Goal: Task Accomplishment & Management: Manage account settings

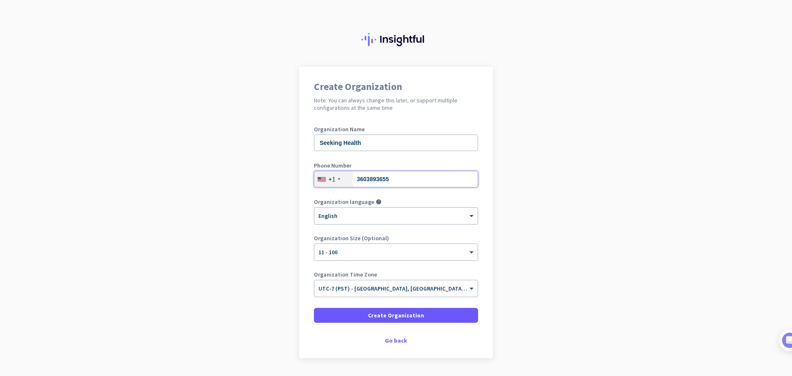
click at [388, 179] on input "3603893655" at bounding box center [396, 179] width 164 height 17
click at [388, 178] on input "3603893655" at bounding box center [396, 179] width 164 height 17
click at [387, 177] on input "3603893655" at bounding box center [396, 179] width 164 height 17
paste input "-912-9830"
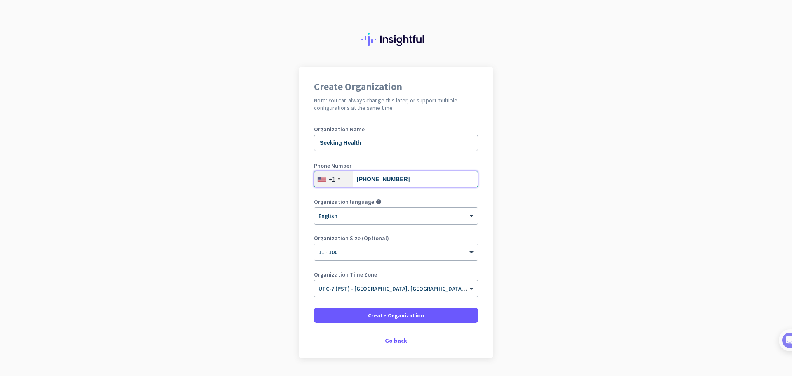
type input "360-912-9830"
click at [531, 200] on app-onboarding-organization "Create Organization Note: You can always change this later, or support multiple…" at bounding box center [396, 233] width 792 height 333
click at [403, 315] on span "Create Organization" at bounding box center [396, 315] width 56 height 8
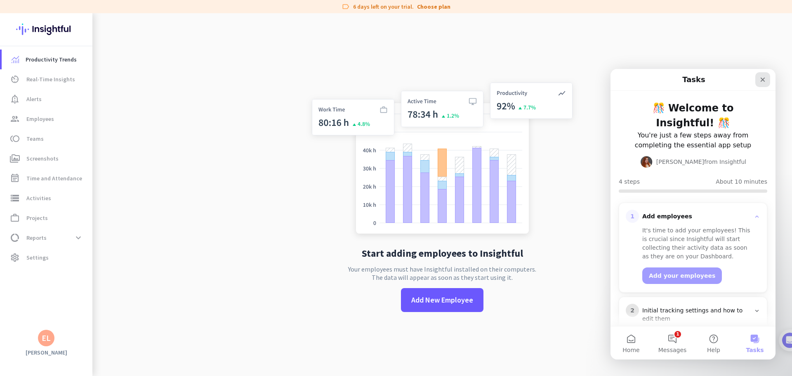
click at [769, 81] on div "Close" at bounding box center [763, 79] width 15 height 15
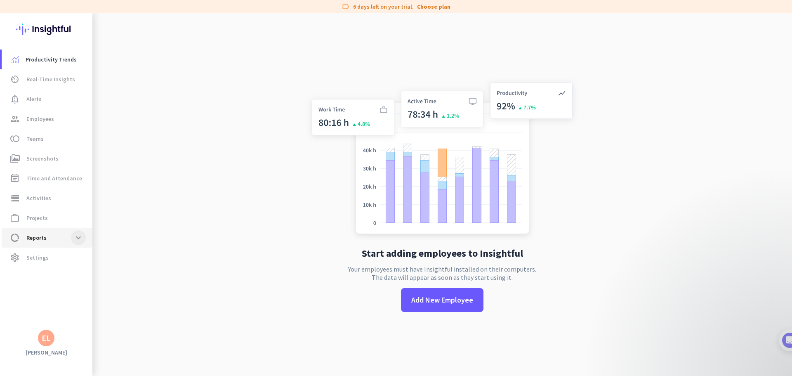
click at [73, 240] on span at bounding box center [78, 237] width 15 height 15
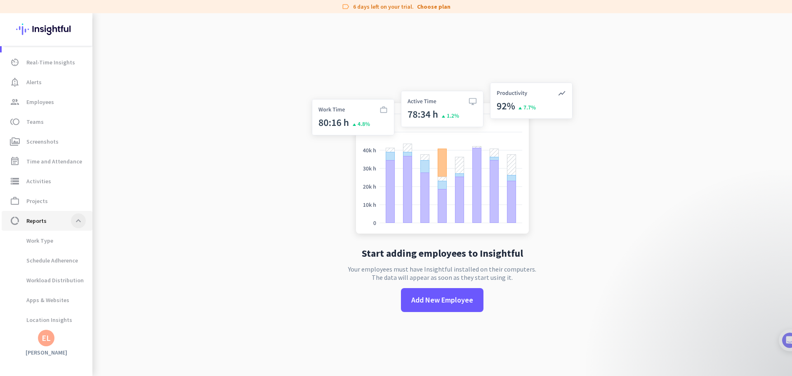
click at [78, 225] on span at bounding box center [78, 220] width 15 height 15
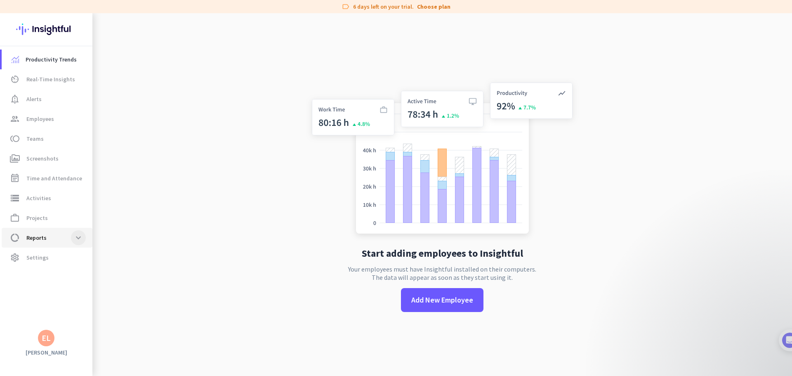
scroll to position [0, 0]
click at [39, 262] on span "Settings" at bounding box center [37, 258] width 22 height 10
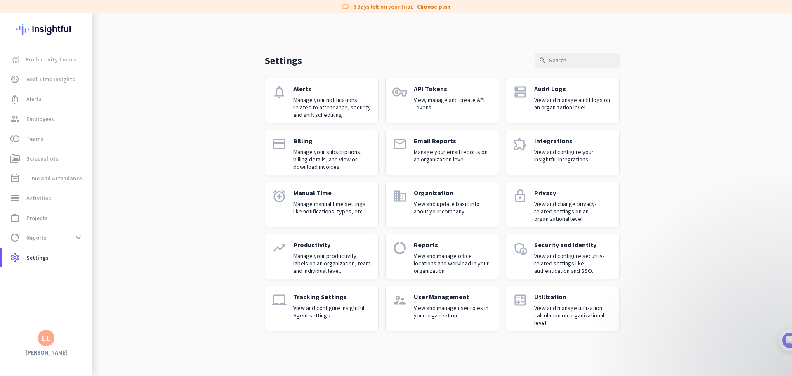
click at [320, 92] on div "Alerts Manage your notifications related to attendance, security and shift sche…" at bounding box center [332, 100] width 78 height 31
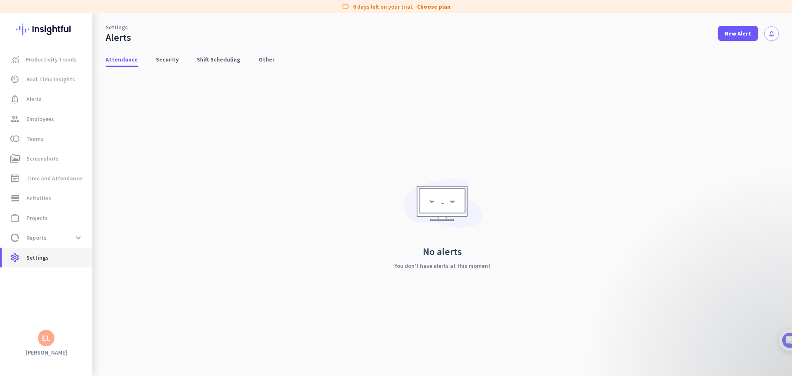
click at [62, 262] on span "settings Settings" at bounding box center [47, 258] width 78 height 10
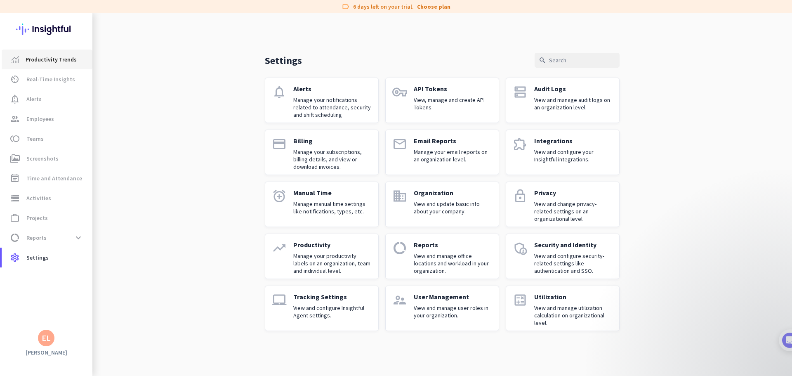
click at [55, 59] on span "Productivity Trends" at bounding box center [51, 59] width 51 height 10
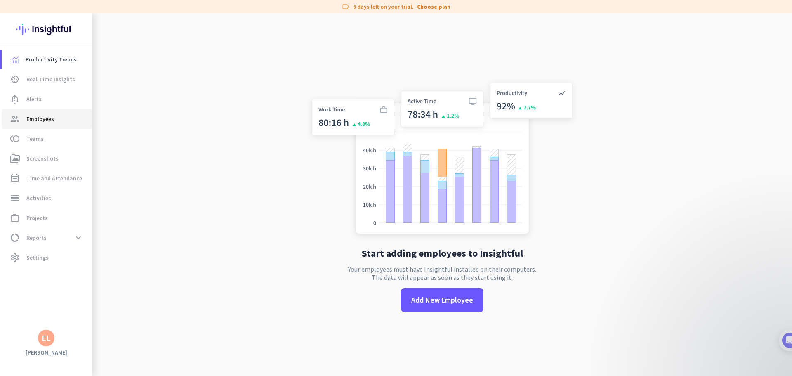
click at [43, 116] on span "Employees" at bounding box center [40, 119] width 28 height 10
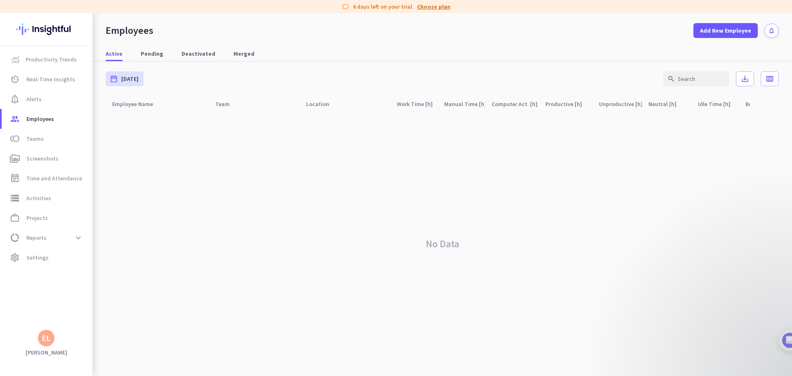
click at [423, 6] on link "Choose plan" at bounding box center [433, 6] width 33 height 8
click at [434, 8] on link "Choose plan" at bounding box center [433, 6] width 33 height 8
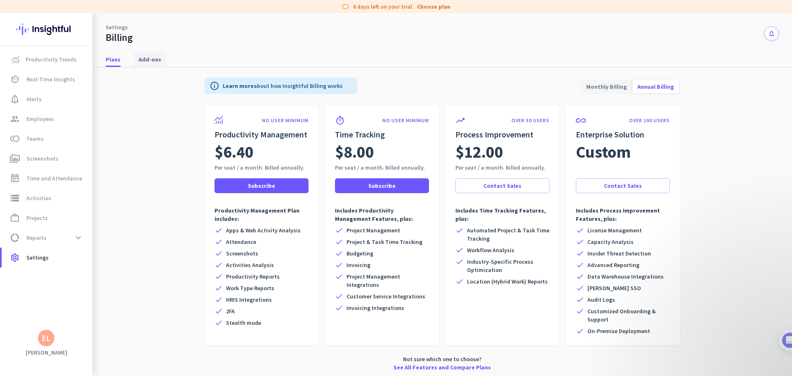
click at [150, 57] on span "Add-ons" at bounding box center [150, 59] width 23 height 8
click at [44, 123] on span "Employees" at bounding box center [40, 119] width 28 height 10
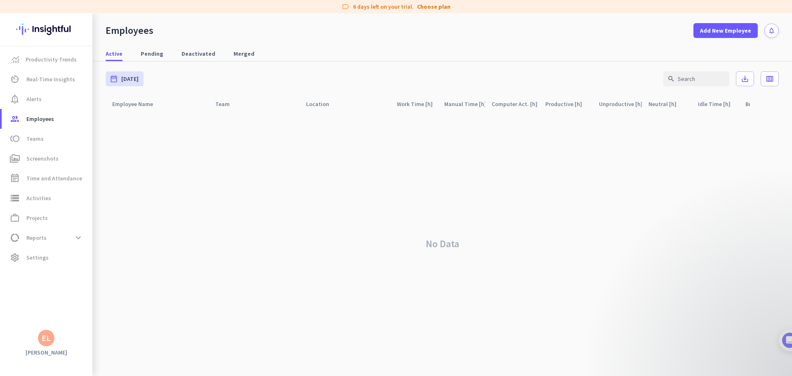
click at [118, 31] on div "Employees" at bounding box center [130, 30] width 48 height 12
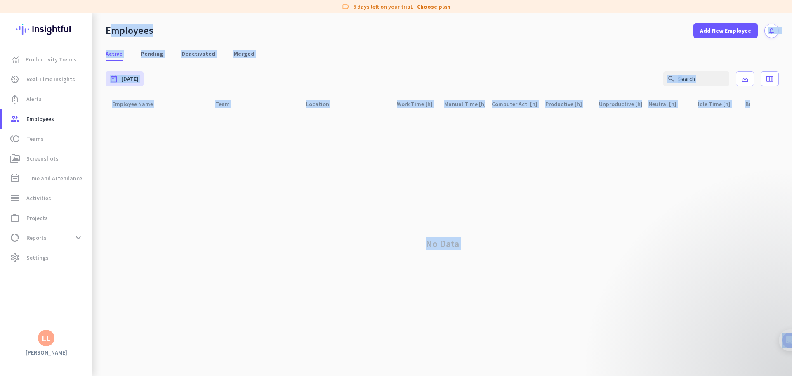
drag, startPoint x: 118, startPoint y: 31, endPoint x: 686, endPoint y: 137, distance: 577.8
click at [683, 138] on div "Employees Add New Employee notifications Active Pending Deactivated Merged date…" at bounding box center [442, 194] width 700 height 363
click at [686, 137] on div "No Data" at bounding box center [443, 244] width 674 height 264
drag, startPoint x: 733, startPoint y: 134, endPoint x: 120, endPoint y: 26, distance: 622.0
click at [120, 26] on div "Employees Add New Employee notifications Active Pending Deactivated Merged date…" at bounding box center [442, 194] width 700 height 363
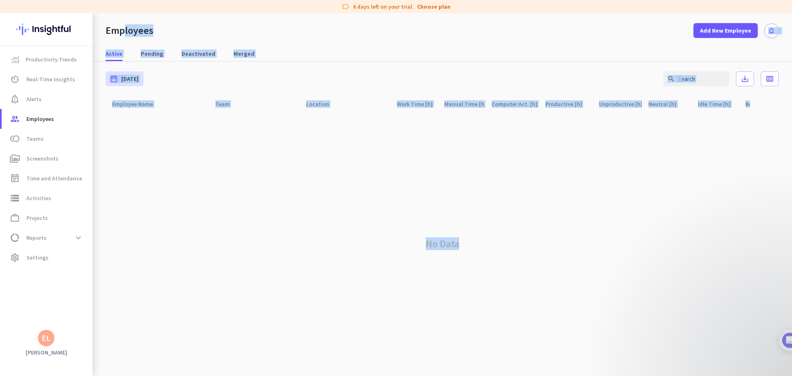
click at [120, 26] on div "Employees" at bounding box center [130, 30] width 48 height 12
drag, startPoint x: 120, startPoint y: 26, endPoint x: 347, endPoint y: 167, distance: 267.1
click at [347, 167] on div "Employees Add New Employee notifications Active Pending Deactivated Merged date…" at bounding box center [442, 194] width 700 height 363
click at [349, 168] on div "No Data" at bounding box center [443, 244] width 674 height 264
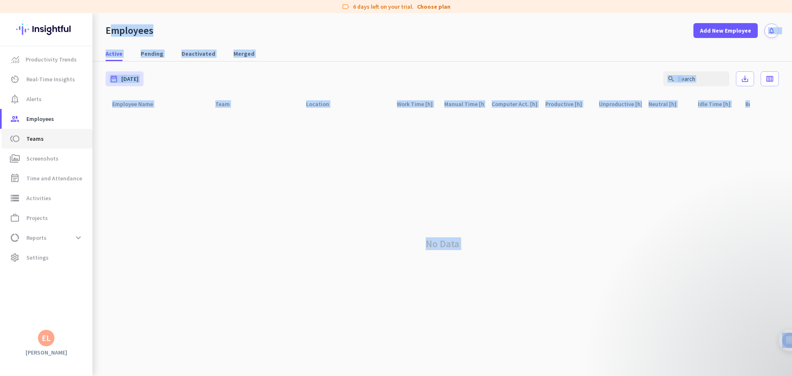
click at [46, 141] on span "toll Teams" at bounding box center [47, 139] width 78 height 10
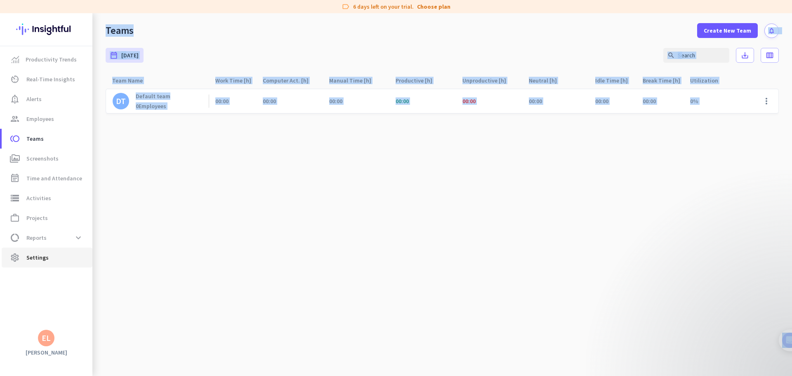
click at [62, 250] on link "settings Settings" at bounding box center [47, 258] width 91 height 20
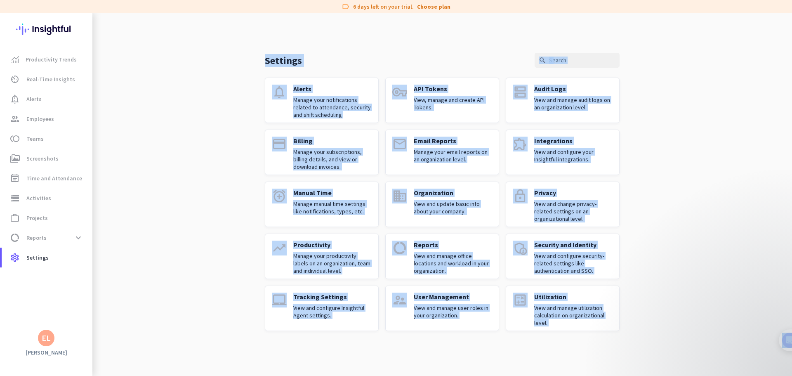
click at [160, 222] on div "Settings search notifications Alerts Manage your notifications related to atten…" at bounding box center [442, 178] width 700 height 331
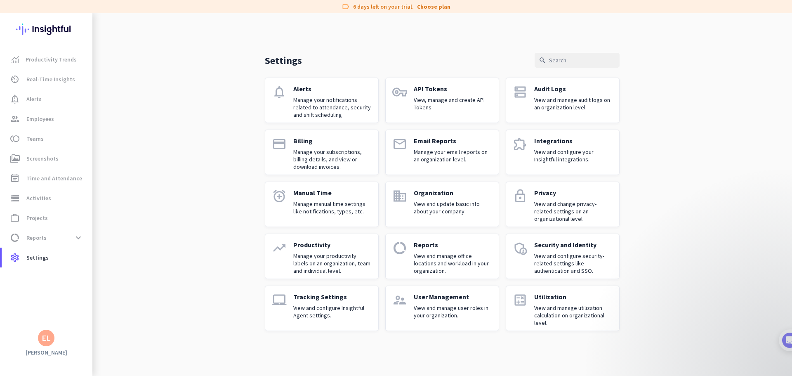
click at [440, 210] on p "View and update basic info about your company." at bounding box center [453, 207] width 78 height 15
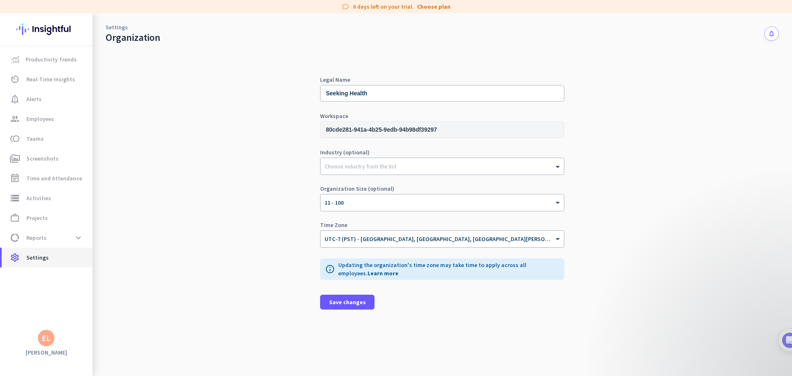
click at [43, 257] on span "Settings" at bounding box center [37, 258] width 22 height 10
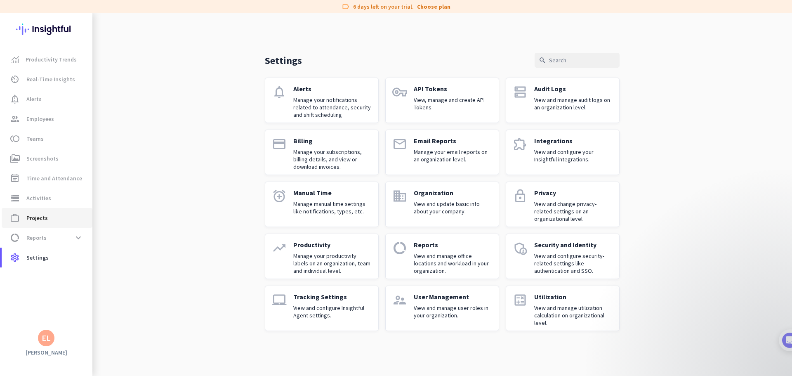
click at [57, 218] on span "work_outline Projects" at bounding box center [47, 218] width 78 height 10
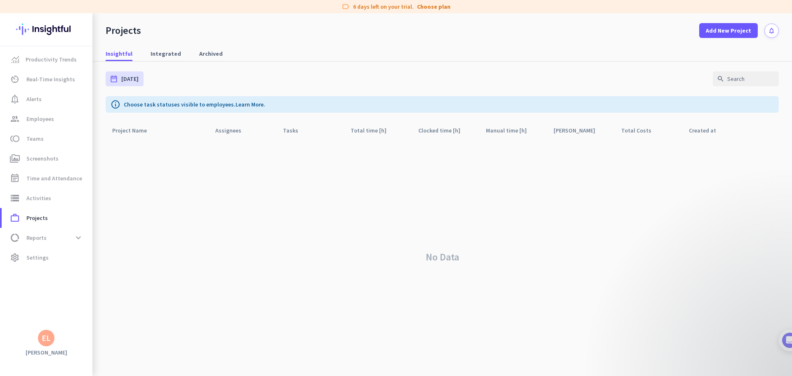
click at [46, 337] on div "EL" at bounding box center [46, 338] width 9 height 8
click at [80, 312] on link "Help" at bounding box center [90, 307] width 63 height 15
click at [50, 118] on span "Employees" at bounding box center [40, 119] width 28 height 10
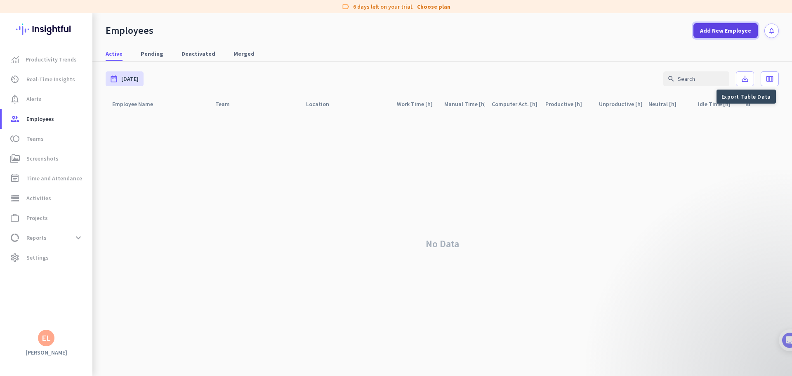
click at [725, 31] on span "Add New Employee" at bounding box center [725, 30] width 51 height 8
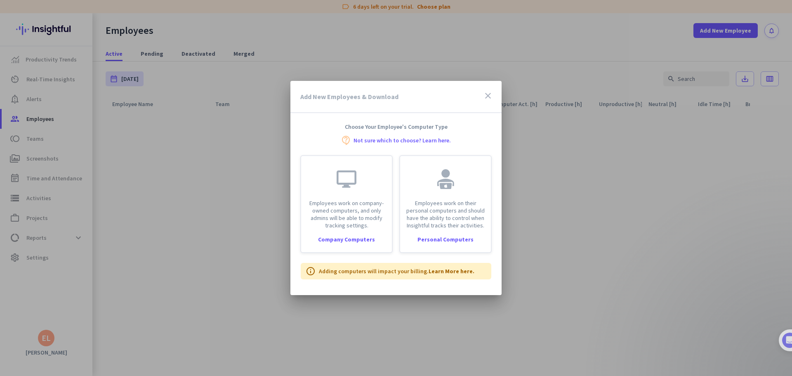
click at [375, 121] on div "Add New Employees & Download close Choose Your Employee's Computer Type contact…" at bounding box center [396, 185] width 211 height 208
click at [372, 121] on div "Add New Employees & Download close Choose Your Employee's Computer Type contact…" at bounding box center [396, 185] width 211 height 208
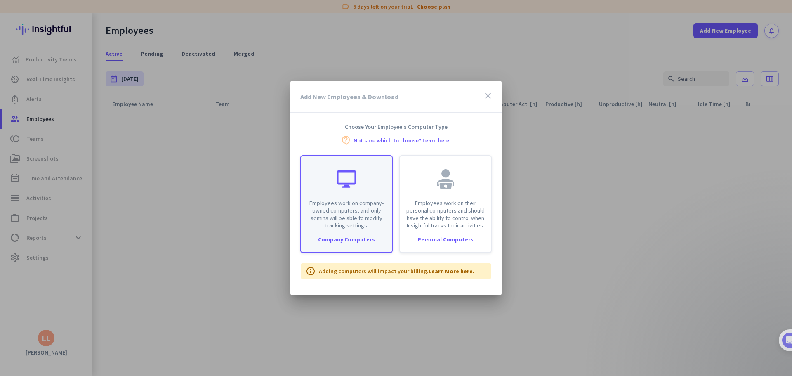
click at [345, 211] on p "Employees work on company-owned computers, and only admins will be able to modi…" at bounding box center [346, 214] width 81 height 30
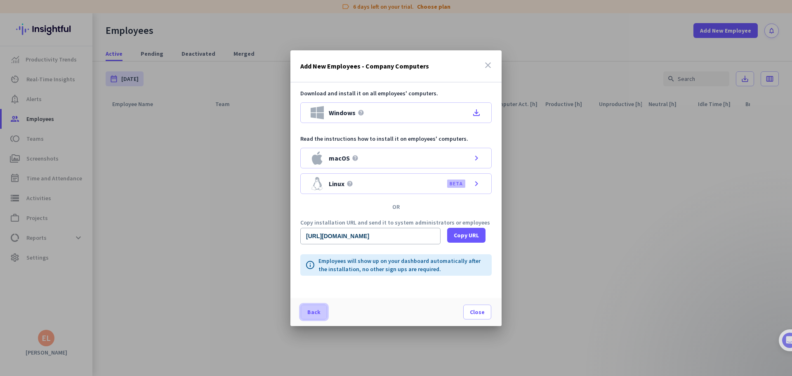
click at [311, 308] on span "Back" at bounding box center [314, 312] width 13 height 8
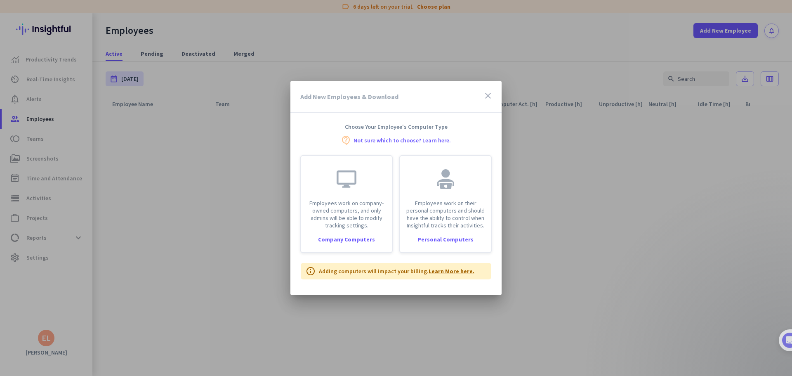
click at [456, 273] on link "Learn More here." at bounding box center [452, 270] width 46 height 7
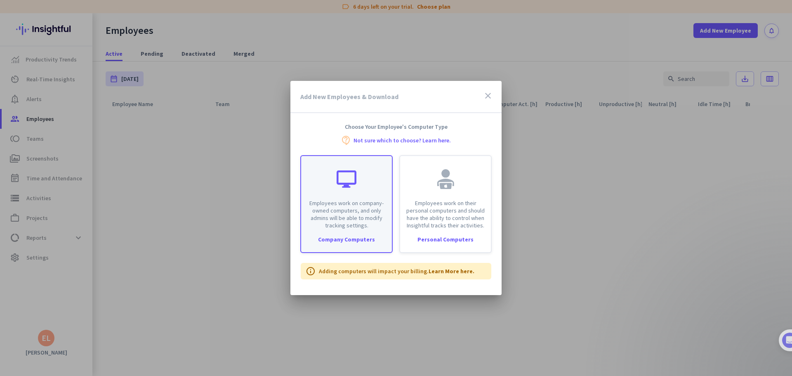
click at [359, 199] on div "Employees work on company-owned computers, and only admins will be able to modi…" at bounding box center [346, 192] width 91 height 73
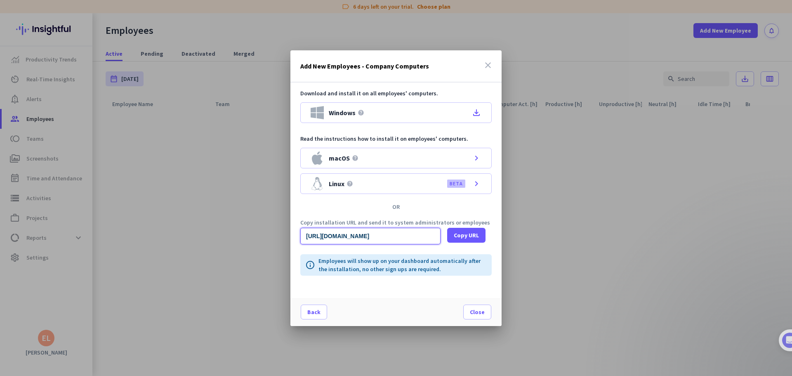
scroll to position [0, 821]
drag, startPoint x: 396, startPoint y: 235, endPoint x: 346, endPoint y: 235, distance: 49.5
click at [346, 235] on input "https://app.insightful.io/#/installation/company?token=eyJhbGciOiJIUzI1NiIsInR5…" at bounding box center [370, 236] width 140 height 17
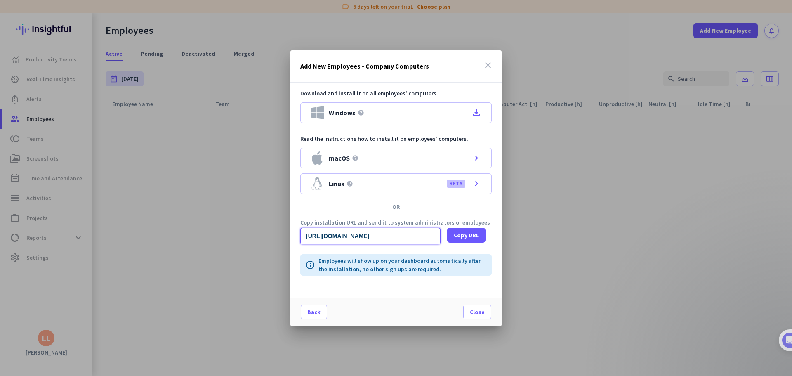
click at [346, 235] on input "https://app.insightful.io/#/installation/company?token=eyJhbGciOiJIUzI1NiIsInR5…" at bounding box center [370, 236] width 140 height 17
click at [385, 240] on input "https://app.insightful.io/#/installation/company?token=eyJhbGciOiJIUzI1NiIsInR5…" at bounding box center [370, 236] width 140 height 17
click at [478, 112] on icon "file_download" at bounding box center [477, 113] width 10 height 10
click at [478, 315] on span "Close" at bounding box center [477, 312] width 15 height 8
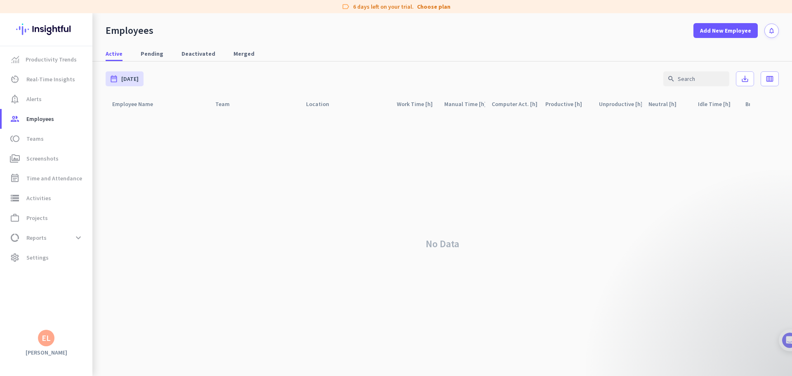
click at [564, 238] on div "No Data" at bounding box center [443, 244] width 674 height 264
drag, startPoint x: 744, startPoint y: 186, endPoint x: 255, endPoint y: 28, distance: 514.2
click at [255, 29] on div "Employees Add New Employee notifications Active Pending Deactivated Merged date…" at bounding box center [442, 194] width 700 height 363
click at [255, 24] on div "Employees Add New Employee notifications" at bounding box center [442, 25] width 700 height 25
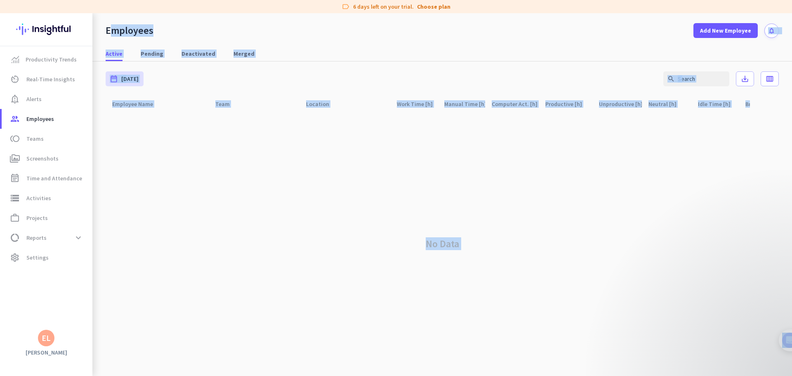
drag, startPoint x: 255, startPoint y: 24, endPoint x: 558, endPoint y: 212, distance: 357.0
click at [556, 211] on div "Employees Add New Employee notifications Active Pending Deactivated Merged date…" at bounding box center [442, 194] width 700 height 363
click at [560, 213] on div "No Data" at bounding box center [443, 244] width 674 height 264
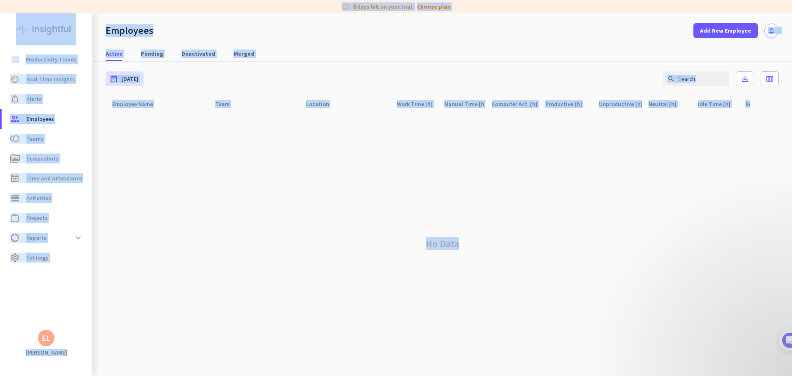
drag, startPoint x: 582, startPoint y: 228, endPoint x: 142, endPoint y: 12, distance: 490.3
click at [142, 12] on div "label 6 days left on your trial. Choose plan Productivity Trends av_timer Real-…" at bounding box center [396, 188] width 792 height 376
click at [146, 25] on div "Employees" at bounding box center [130, 30] width 48 height 12
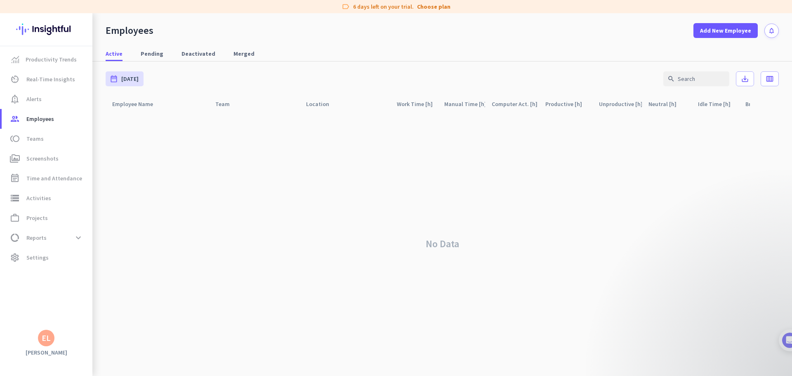
click at [146, 25] on div "Employees" at bounding box center [130, 30] width 48 height 12
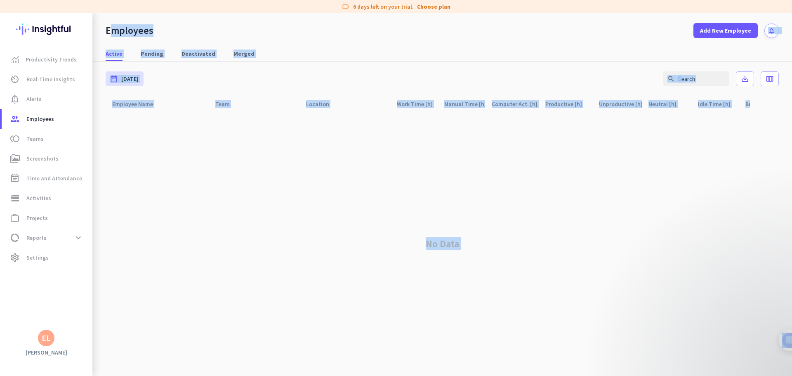
drag, startPoint x: 146, startPoint y: 25, endPoint x: 549, endPoint y: 258, distance: 465.4
click at [543, 256] on div "Employees Add New Employee notifications Active Pending Deactivated Merged date…" at bounding box center [442, 194] width 700 height 363
click at [558, 259] on div "No Data" at bounding box center [443, 244] width 674 height 264
drag, startPoint x: 558, startPoint y: 259, endPoint x: 128, endPoint y: 31, distance: 487.1
click at [128, 31] on div "Employees Add New Employee notifications Active Pending Deactivated Merged date…" at bounding box center [442, 194] width 700 height 363
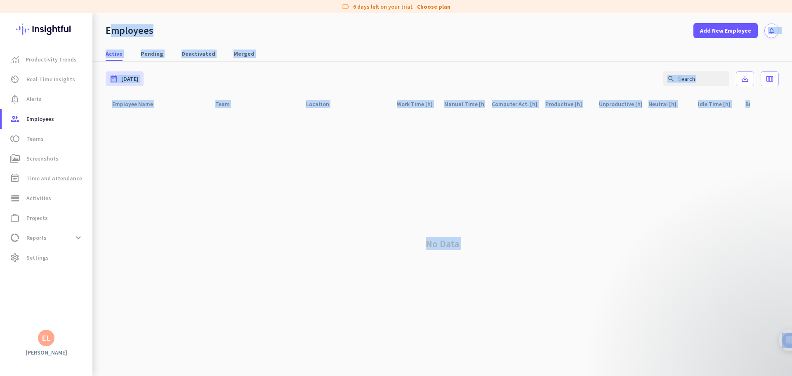
click at [128, 31] on div "Employees" at bounding box center [130, 30] width 48 height 12
drag, startPoint x: 128, startPoint y: 31, endPoint x: 555, endPoint y: 232, distance: 472.0
click at [555, 232] on div "Employees Add New Employee notifications Active Pending Deactivated Merged date…" at bounding box center [442, 194] width 700 height 363
click at [563, 233] on div "No Data" at bounding box center [443, 244] width 674 height 264
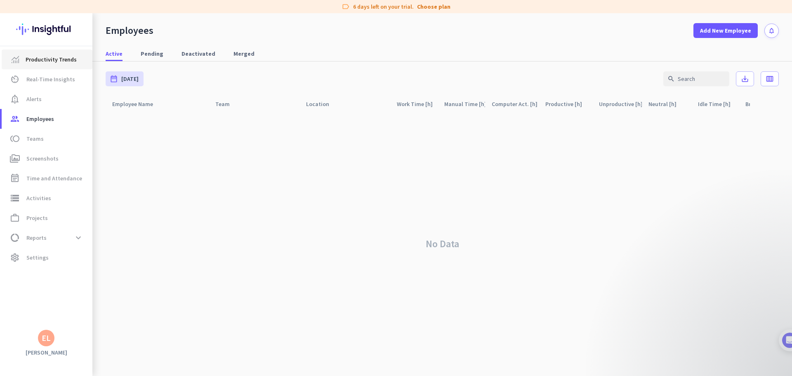
click at [39, 60] on span "Productivity Trends" at bounding box center [51, 59] width 51 height 10
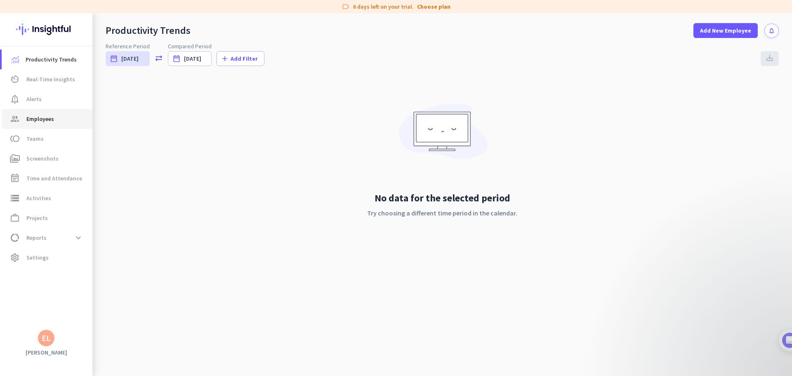
click at [50, 121] on span "Employees" at bounding box center [40, 119] width 28 height 10
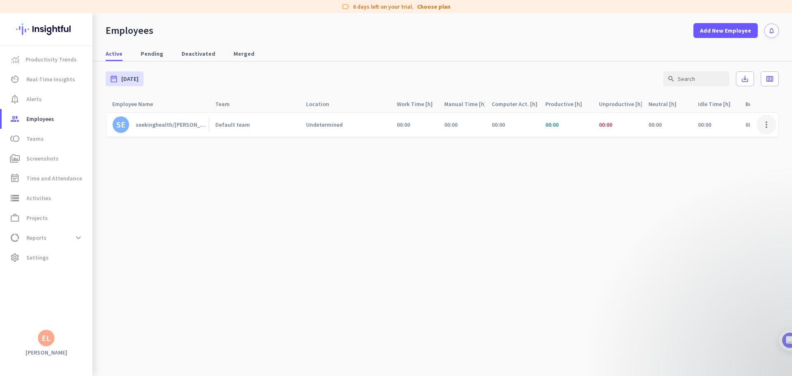
click at [768, 126] on span at bounding box center [767, 125] width 20 height 20
click at [769, 124] on div at bounding box center [396, 188] width 792 height 376
click at [175, 124] on div "seekinghealth/eli" at bounding box center [172, 124] width 73 height 7
